Goal: Feedback & Contribution: Leave review/rating

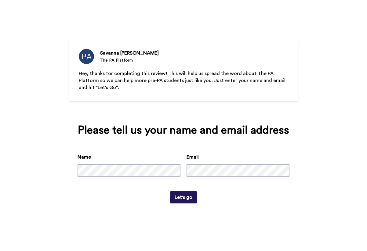
click at [184, 204] on button "Let's go" at bounding box center [183, 197] width 27 height 12
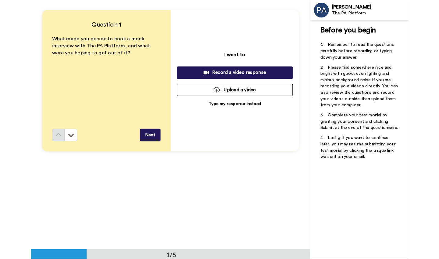
scroll to position [51, 0]
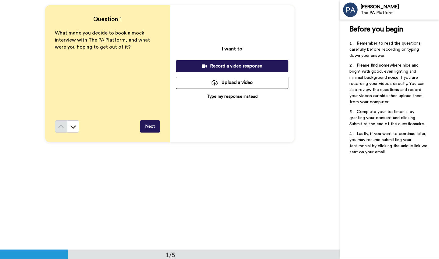
click at [234, 63] on div "Record a video response" at bounding box center [232, 66] width 103 height 6
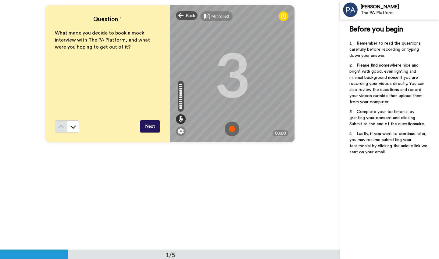
click at [231, 132] on img at bounding box center [232, 128] width 15 height 15
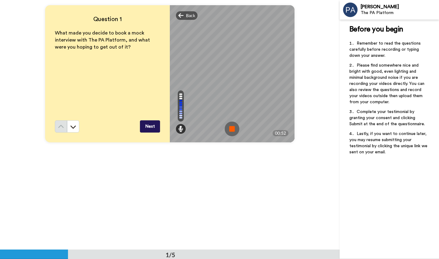
click at [231, 132] on img at bounding box center [232, 128] width 15 height 15
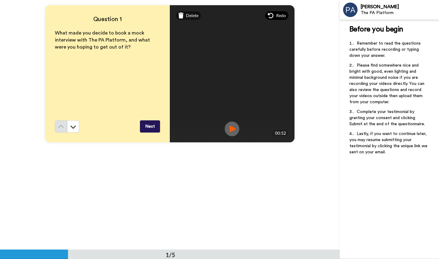
click at [276, 16] on span "Redo" at bounding box center [281, 16] width 10 height 6
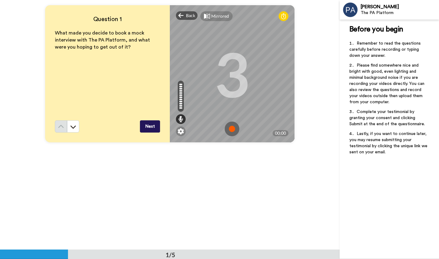
click at [234, 128] on img at bounding box center [232, 128] width 15 height 15
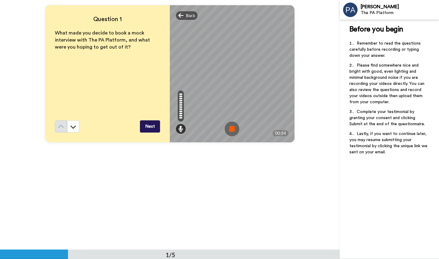
click at [232, 130] on img at bounding box center [232, 128] width 15 height 15
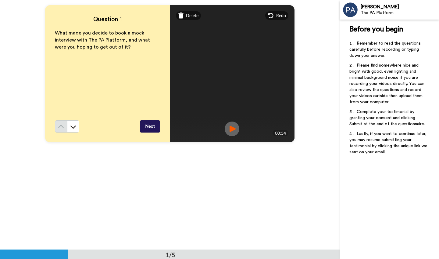
click at [147, 127] on button "Next" at bounding box center [150, 126] width 20 height 12
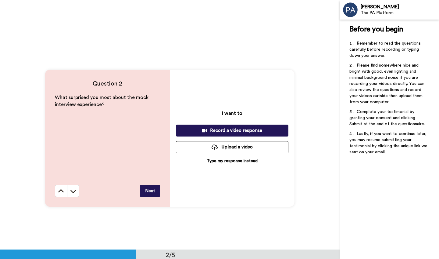
scroll to position [233, 0]
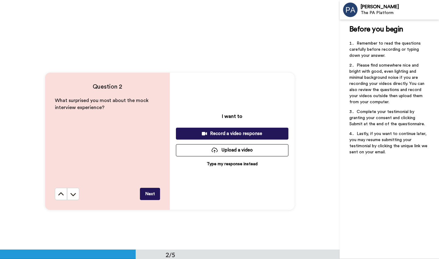
click at [242, 130] on div "Record a video response" at bounding box center [232, 133] width 103 height 6
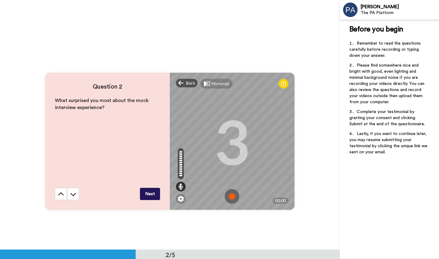
click at [230, 196] on img at bounding box center [232, 196] width 15 height 15
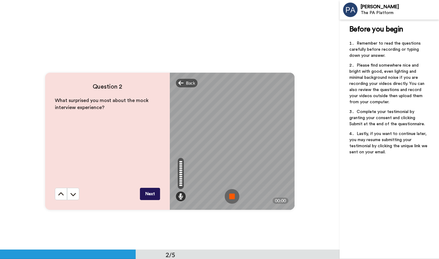
click at [230, 196] on img at bounding box center [232, 196] width 15 height 15
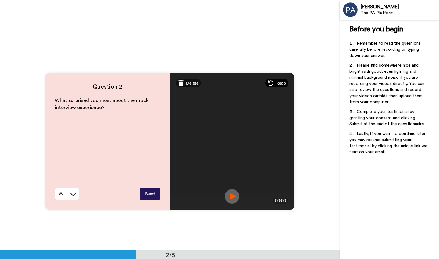
click at [276, 80] on span "Redo" at bounding box center [281, 83] width 10 height 6
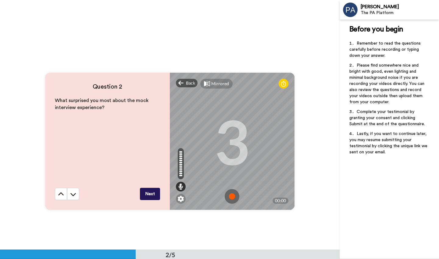
click at [234, 195] on img at bounding box center [232, 196] width 15 height 15
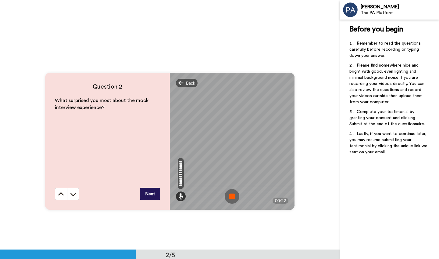
click at [233, 199] on img at bounding box center [232, 196] width 15 height 15
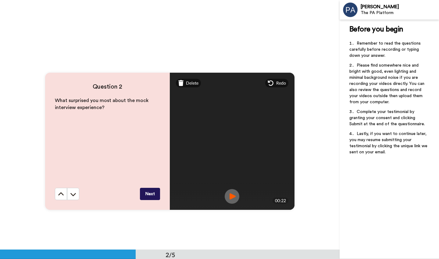
click at [151, 194] on button "Next" at bounding box center [150, 194] width 20 height 12
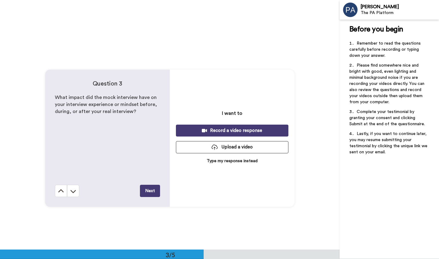
scroll to position [499, 0]
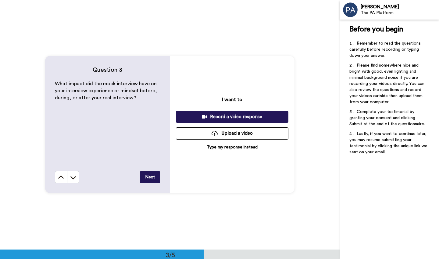
click at [242, 117] on div "Record a video response" at bounding box center [232, 116] width 103 height 6
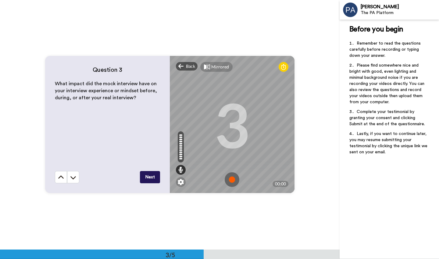
click at [232, 184] on img at bounding box center [232, 179] width 15 height 15
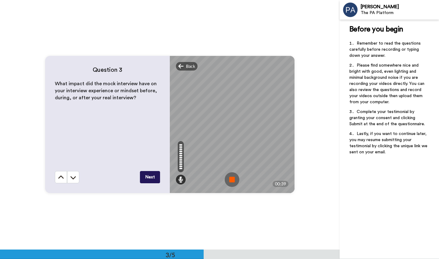
click at [232, 176] on img at bounding box center [232, 179] width 15 height 15
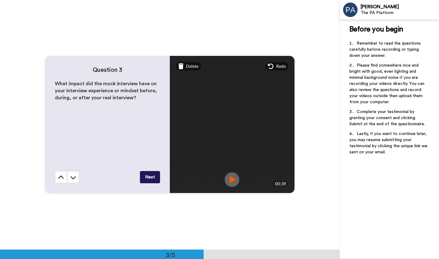
click at [144, 183] on button "Next" at bounding box center [150, 177] width 20 height 12
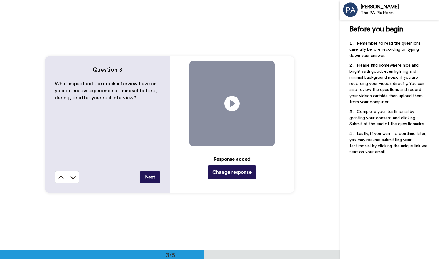
scroll to position [748, 0]
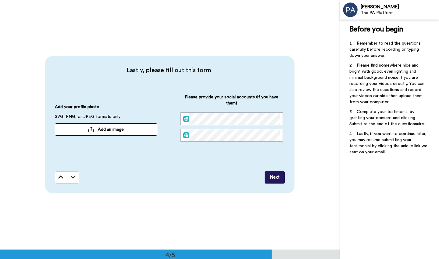
click at [282, 175] on button "Next" at bounding box center [275, 177] width 20 height 12
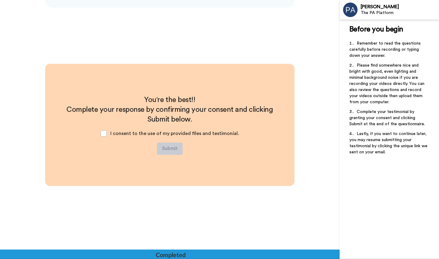
scroll to position [934, 0]
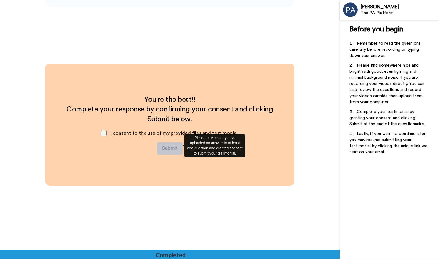
click at [104, 133] on span at bounding box center [104, 133] width 6 height 6
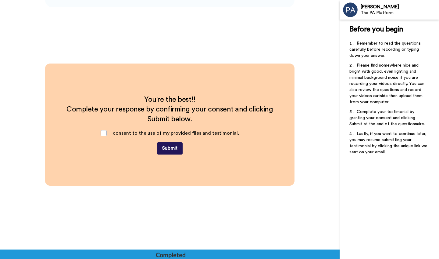
click at [166, 147] on button "Submit" at bounding box center [170, 148] width 26 height 12
